Goal: Register for event/course

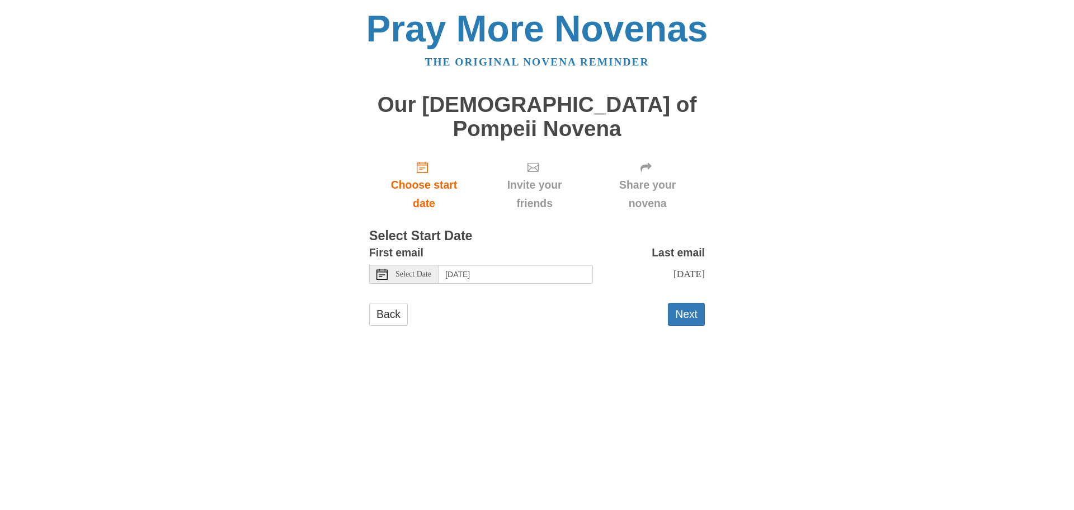
click at [384, 269] on use at bounding box center [381, 274] width 11 height 11
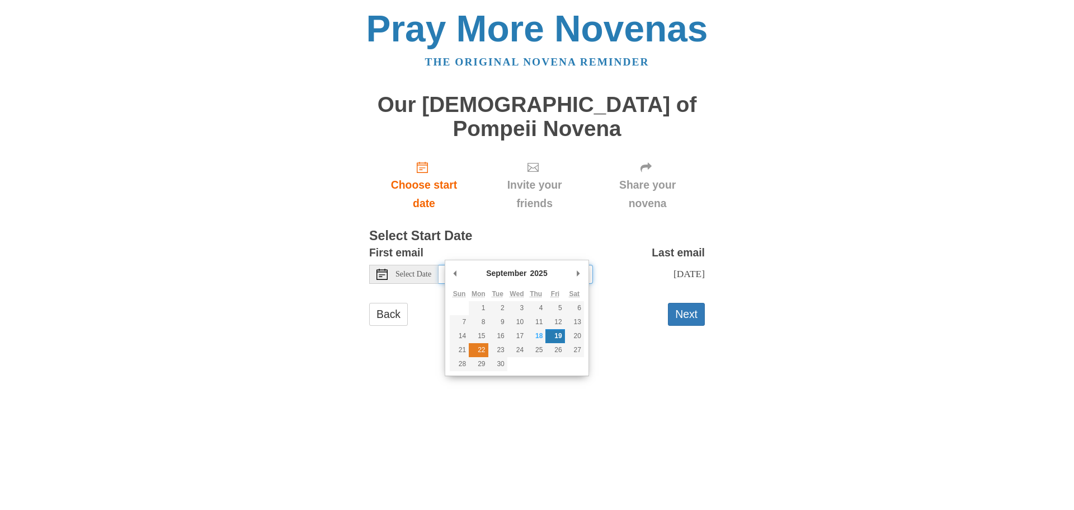
type input "Monday, September 22nd"
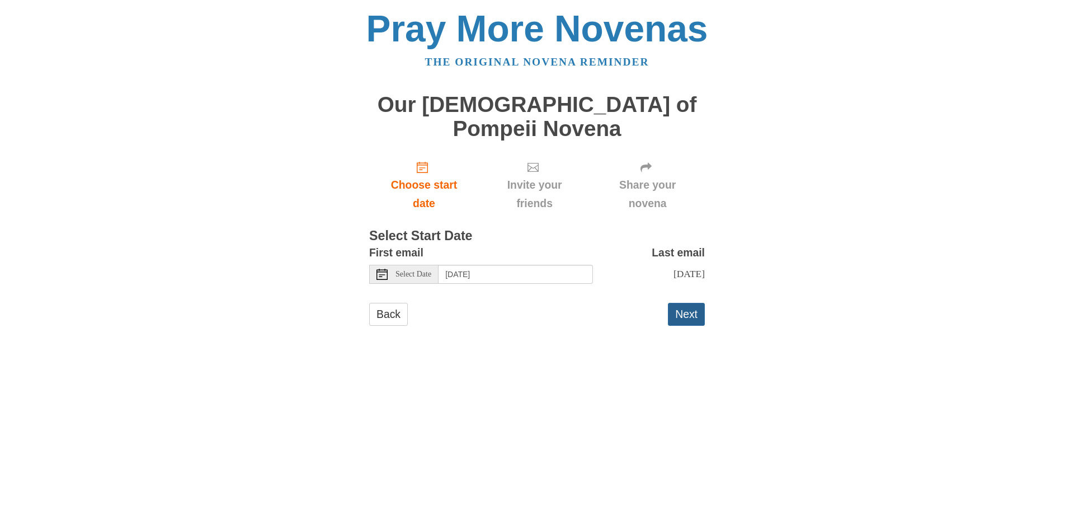
click at [686, 303] on button "Next" at bounding box center [686, 314] width 37 height 23
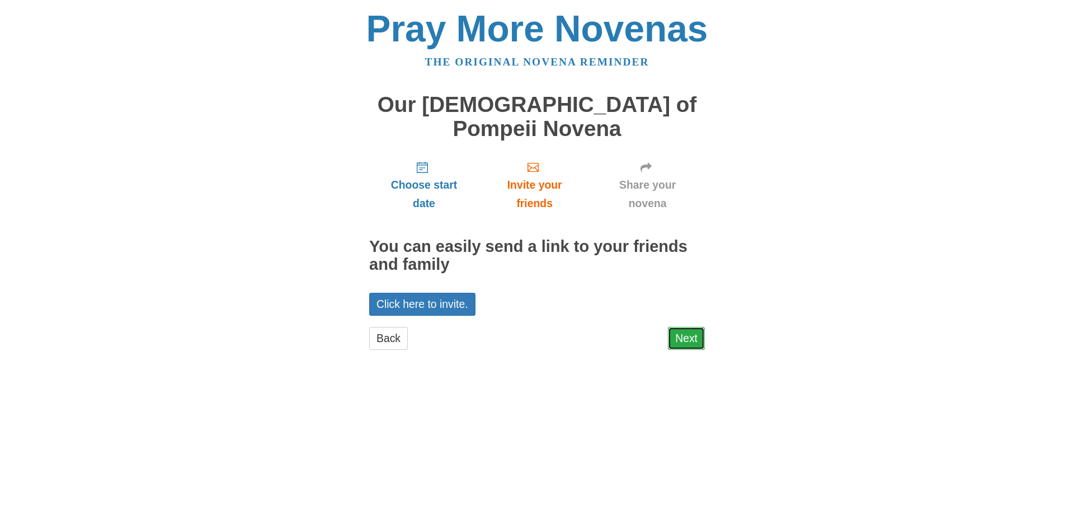
click at [681, 327] on link "Next" at bounding box center [686, 338] width 37 height 23
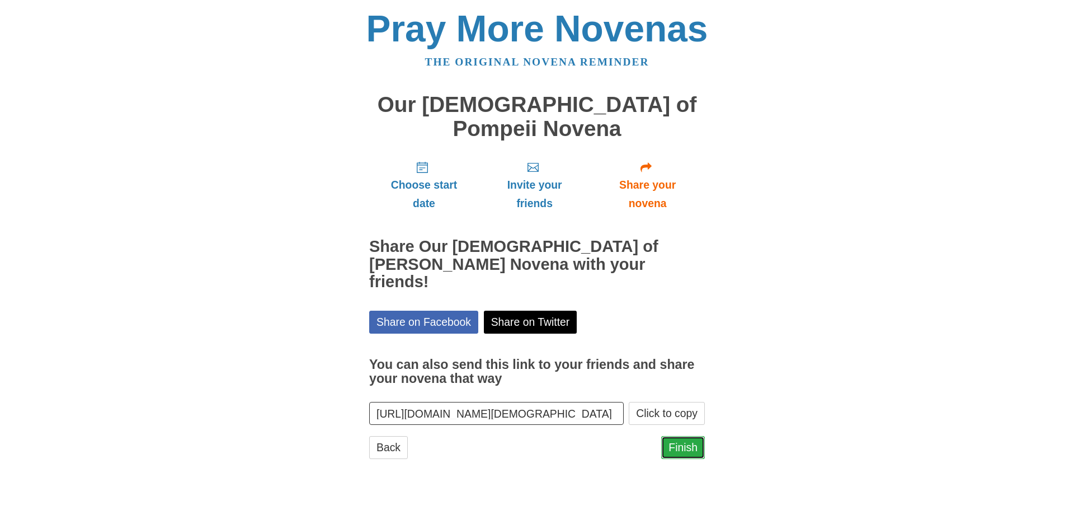
click at [685, 436] on link "Finish" at bounding box center [683, 447] width 44 height 23
